Goal: Task Accomplishment & Management: Manage account settings

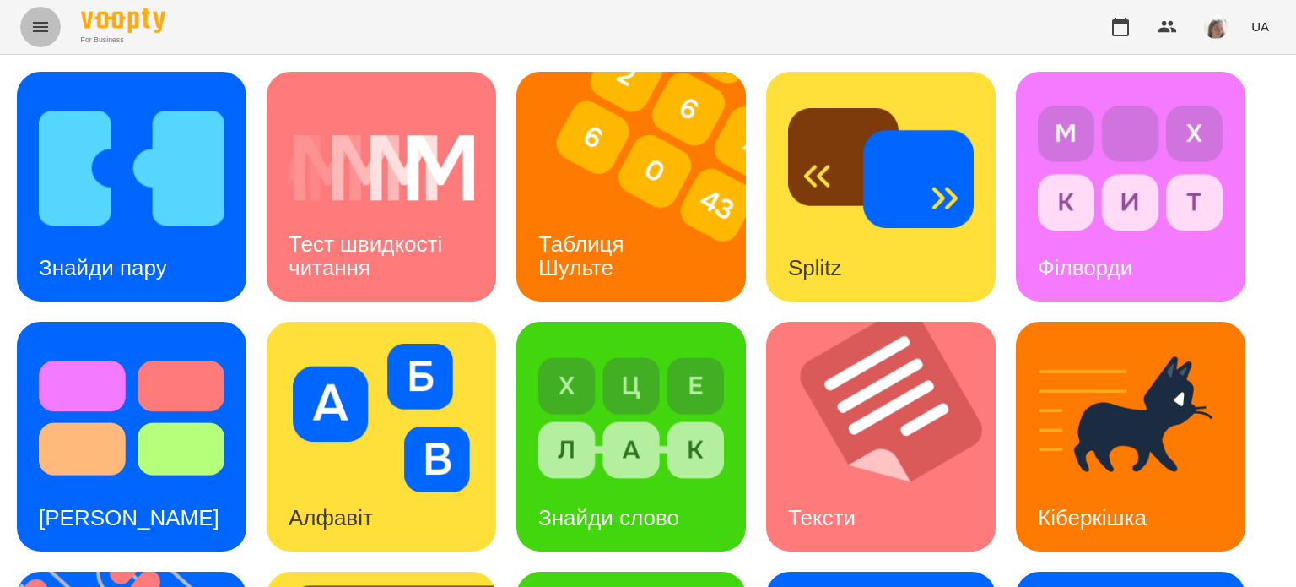
click at [35, 20] on icon "Menu" at bounding box center [40, 27] width 20 height 20
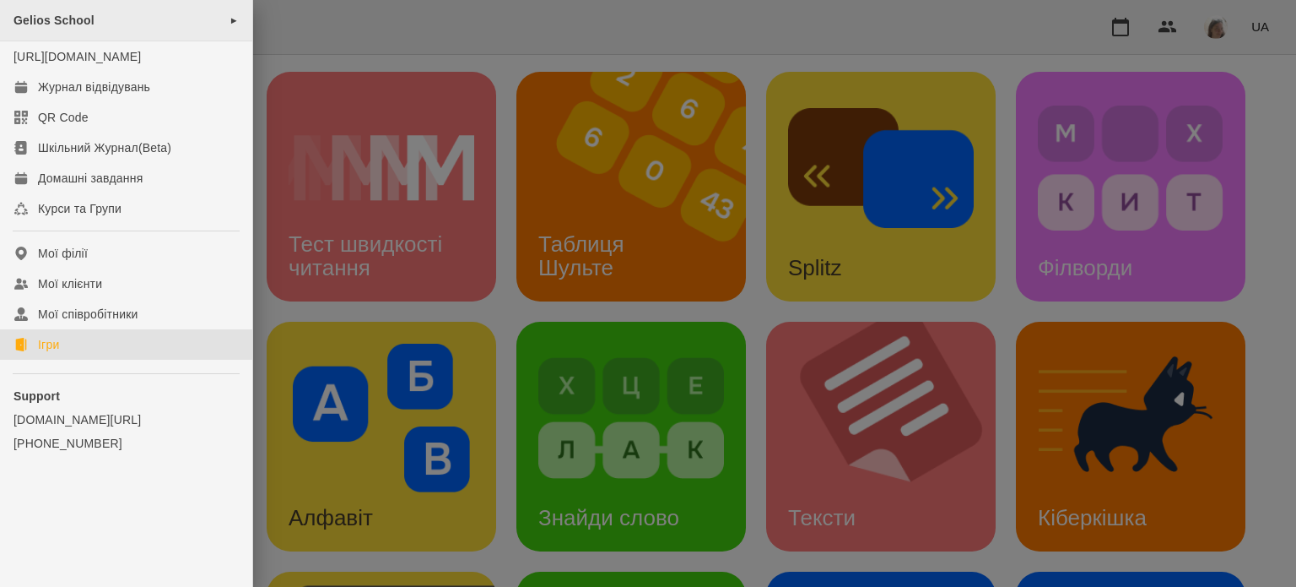
click at [124, 22] on div "Gelios School ►" at bounding box center [126, 20] width 252 height 41
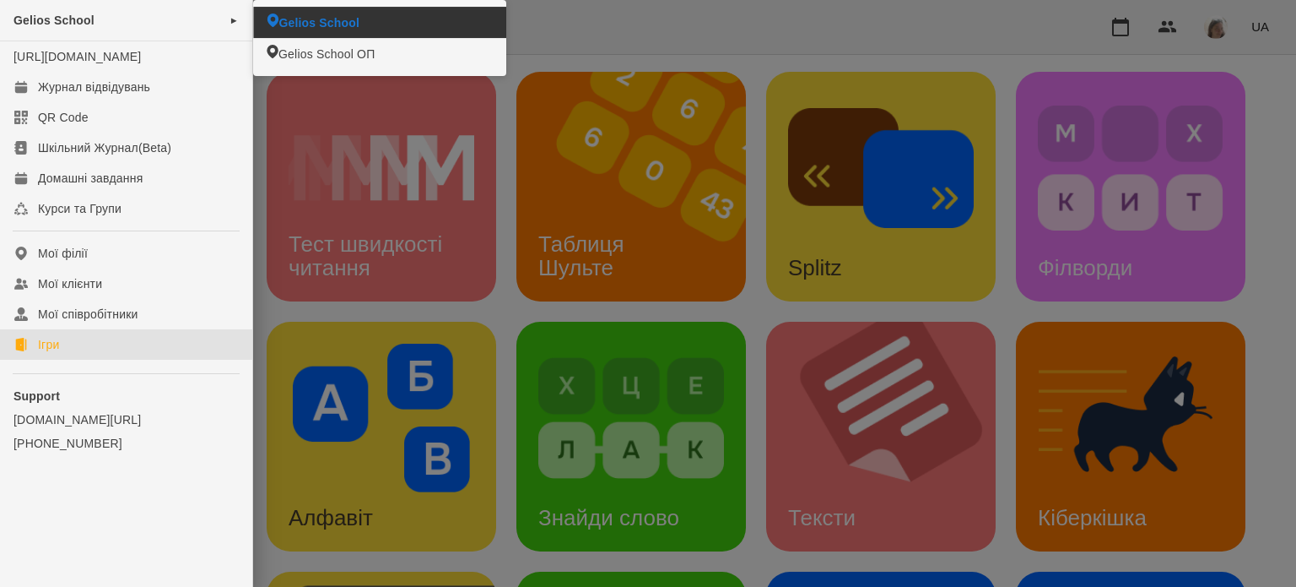
click at [325, 19] on span "Gelios School" at bounding box center [319, 22] width 81 height 17
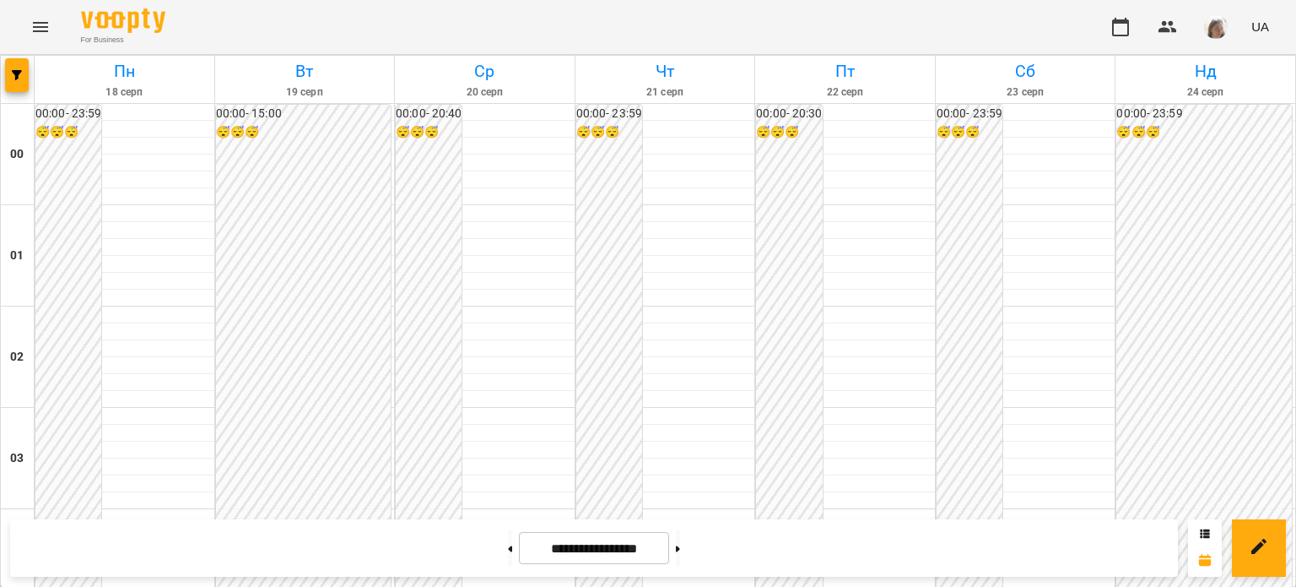
scroll to position [1739, 0]
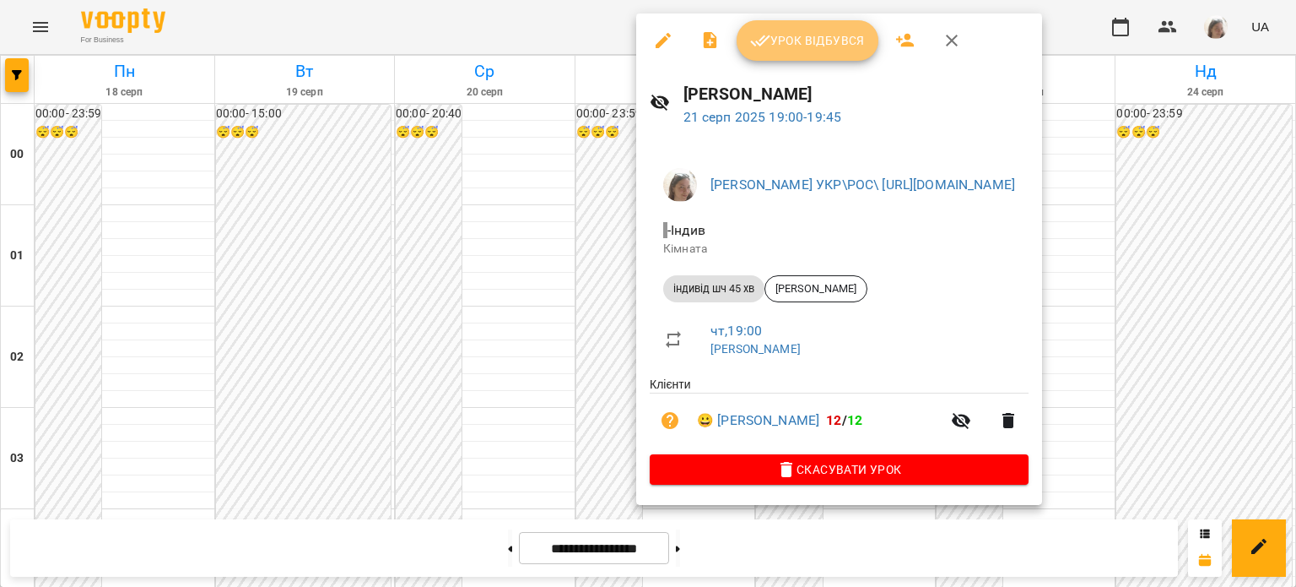
click at [800, 41] on span "Урок відбувся" at bounding box center [807, 40] width 115 height 20
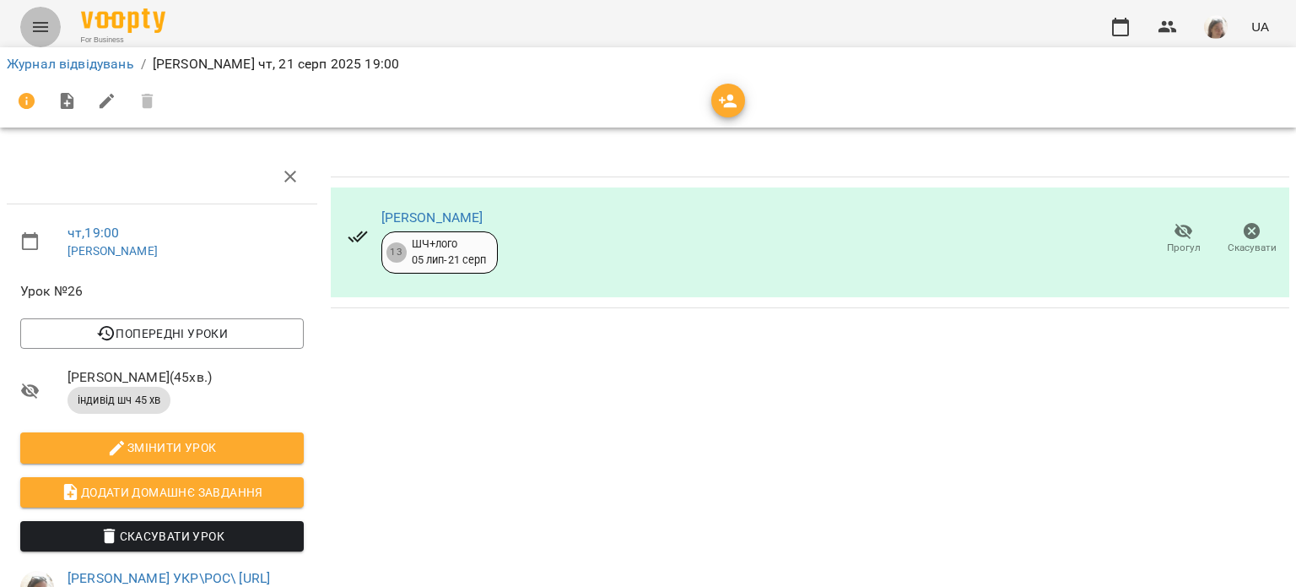
click at [44, 26] on icon "Menu" at bounding box center [40, 27] width 20 height 20
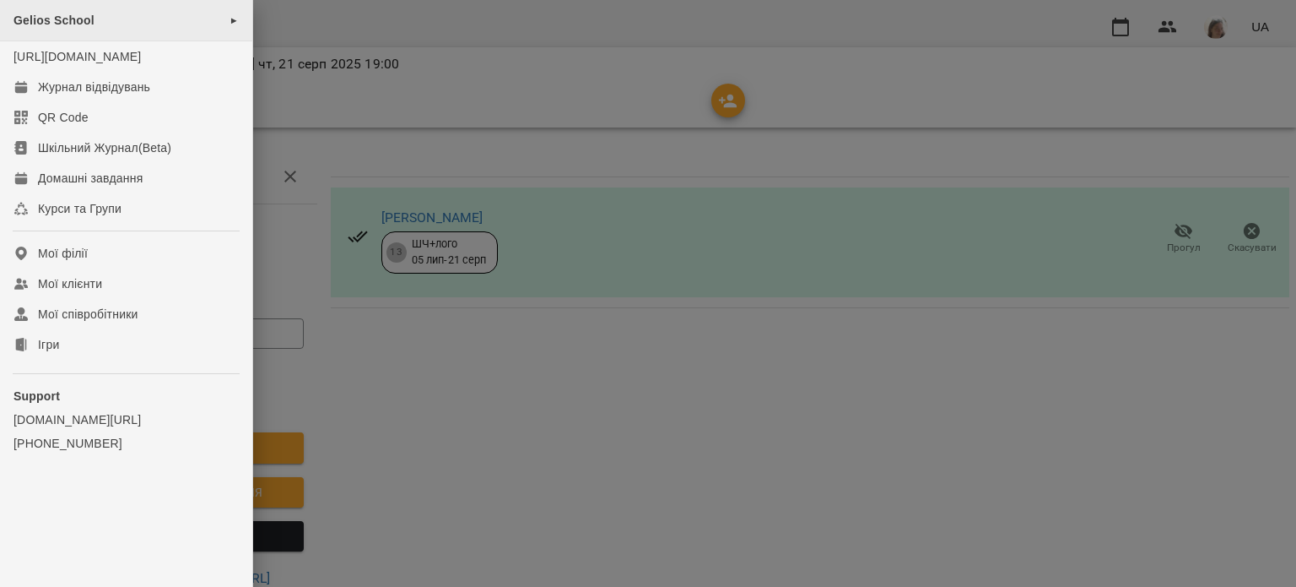
click at [89, 19] on span "Gelios School" at bounding box center [54, 21] width 81 height 14
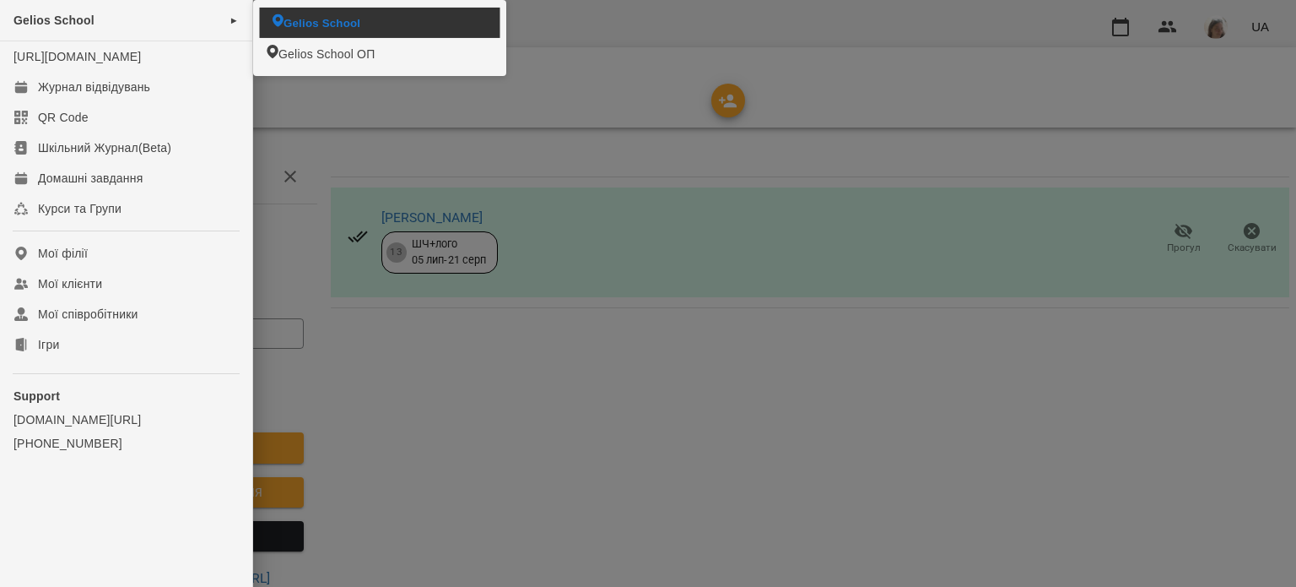
click at [314, 21] on span "Gelios School" at bounding box center [322, 22] width 77 height 16
